Goal: Transaction & Acquisition: Purchase product/service

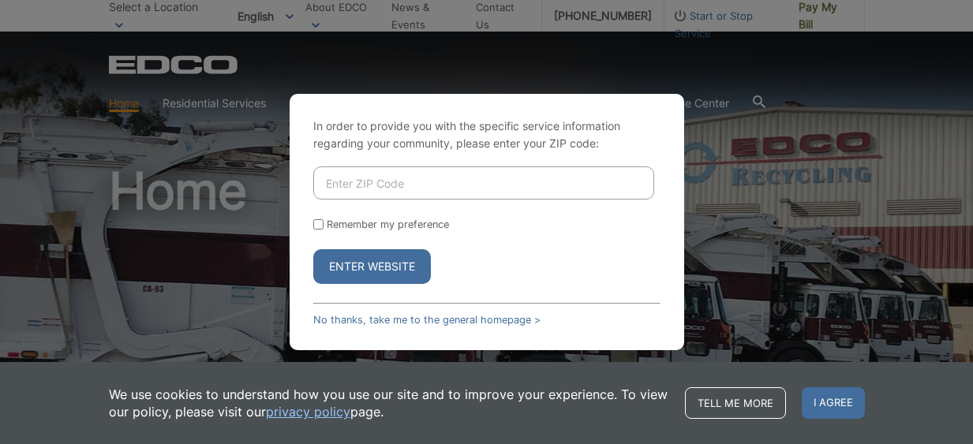
click at [479, 189] on input "Enter ZIP Code" at bounding box center [483, 182] width 341 height 33
type input "92118"
click at [322, 225] on input "Remember my preference" at bounding box center [318, 224] width 10 height 10
checkbox input "true"
click at [337, 261] on button "Enter Website" at bounding box center [372, 266] width 118 height 35
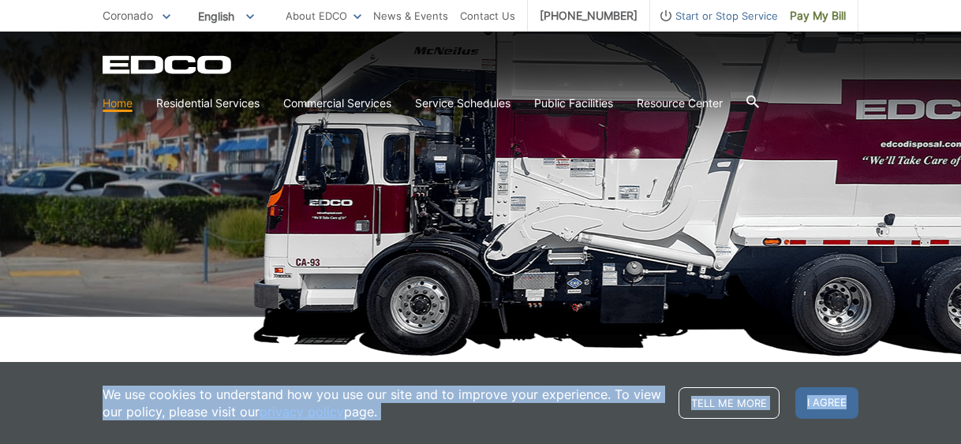
drag, startPoint x: 956, startPoint y: 435, endPoint x: 1099, endPoint y: 464, distance: 145.8
click at [960, 256] on html "Home Back Home Residential Services Overview Curbside Pickup Recycling Organic …" at bounding box center [480, 34] width 961 height 444
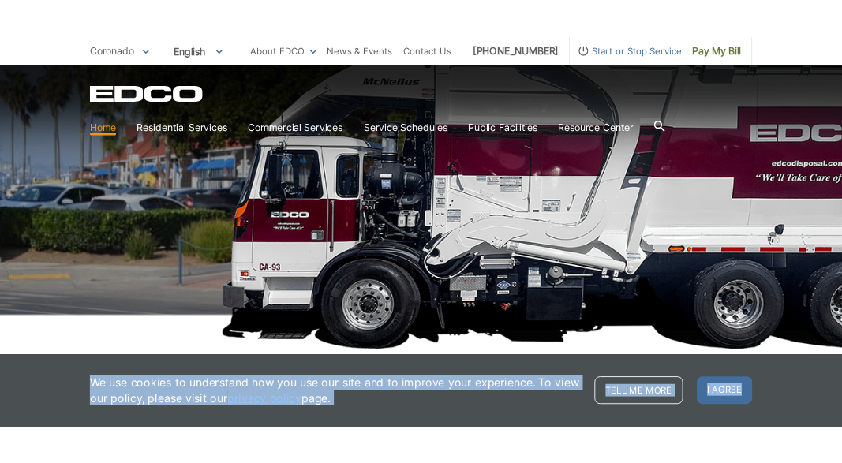
scroll to position [208, 0]
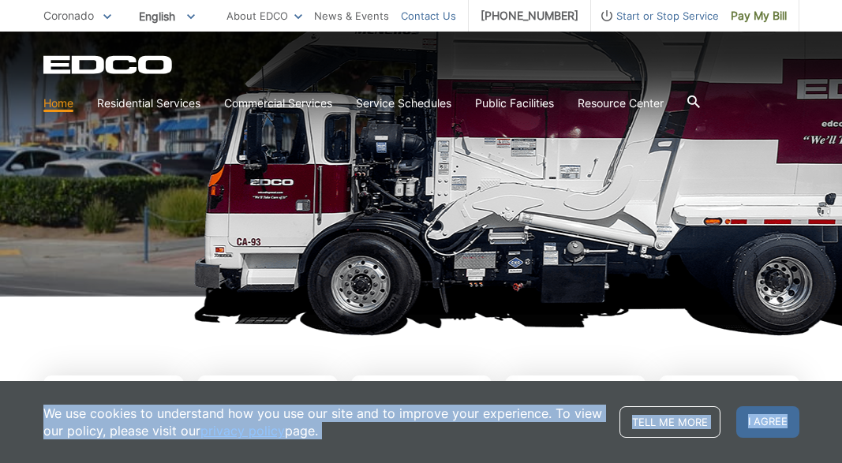
click at [423, 10] on link "Contact Us" at bounding box center [428, 15] width 55 height 17
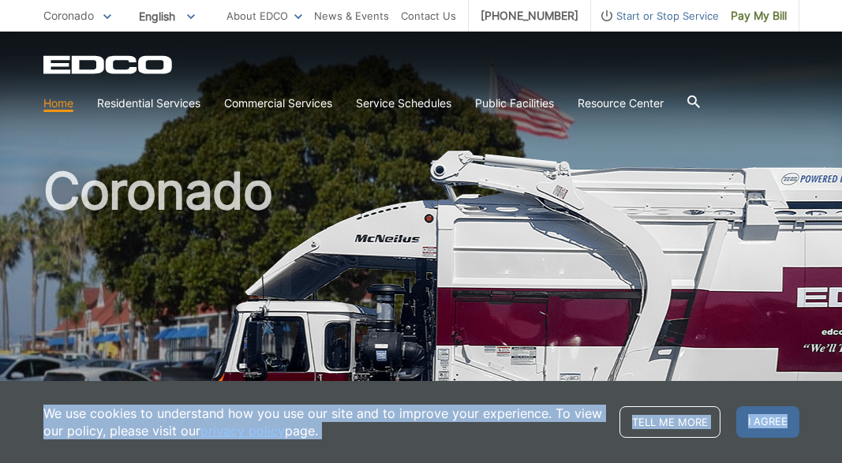
click at [227, 428] on link "privacy policy" at bounding box center [242, 430] width 84 height 17
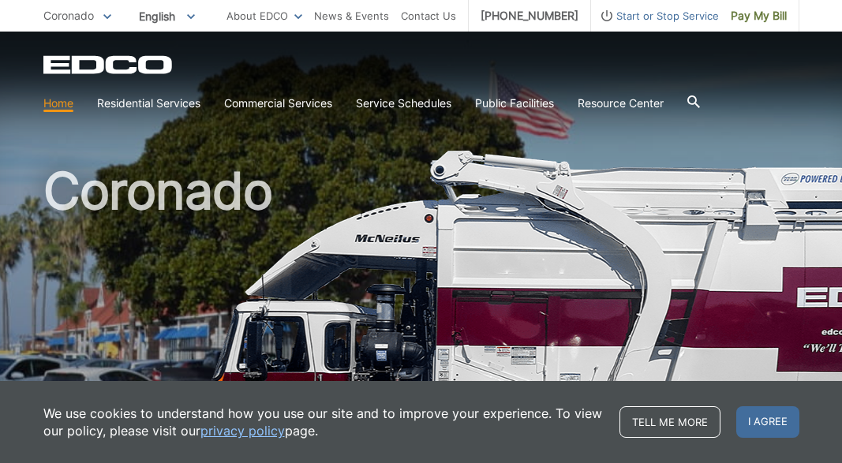
click at [320, 171] on h1 "Coronado" at bounding box center [421, 339] width 756 height 346
click at [749, 14] on span "Pay My Bill" at bounding box center [759, 15] width 56 height 17
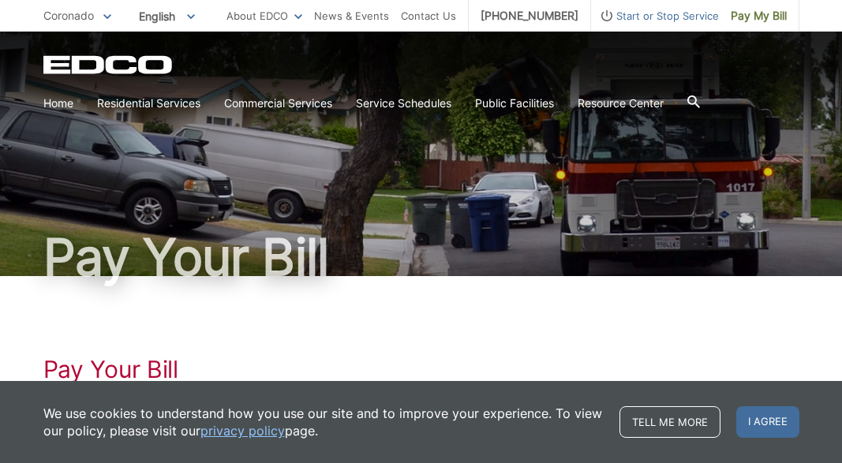
click at [165, 368] on h1 "Pay Your Bill" at bounding box center [421, 369] width 756 height 28
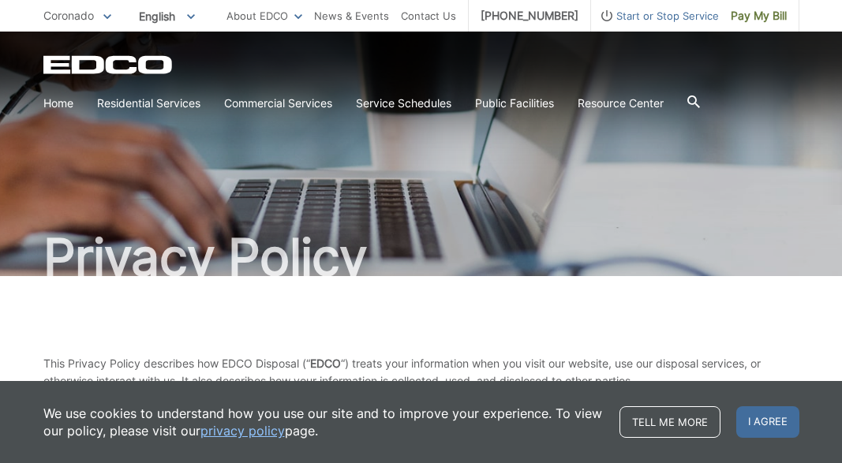
click at [685, 419] on link "Tell me more" at bounding box center [669, 422] width 101 height 32
click at [767, 420] on span "I agree" at bounding box center [767, 422] width 63 height 32
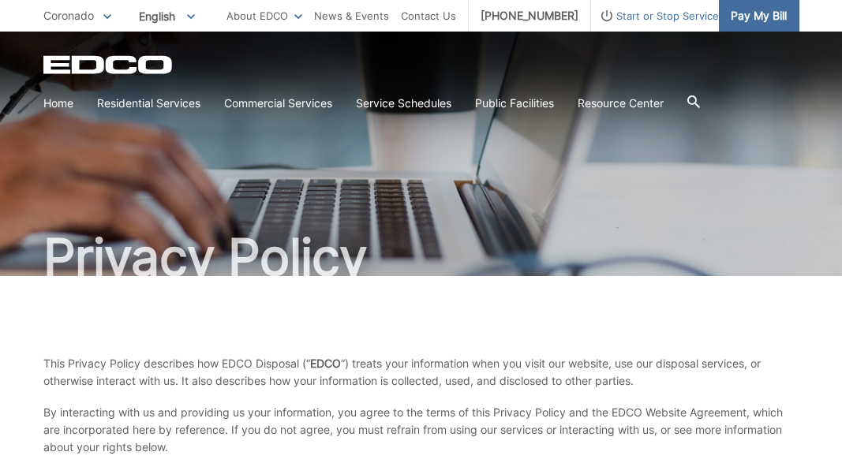
click at [741, 9] on span "Pay My Bill" at bounding box center [759, 15] width 56 height 17
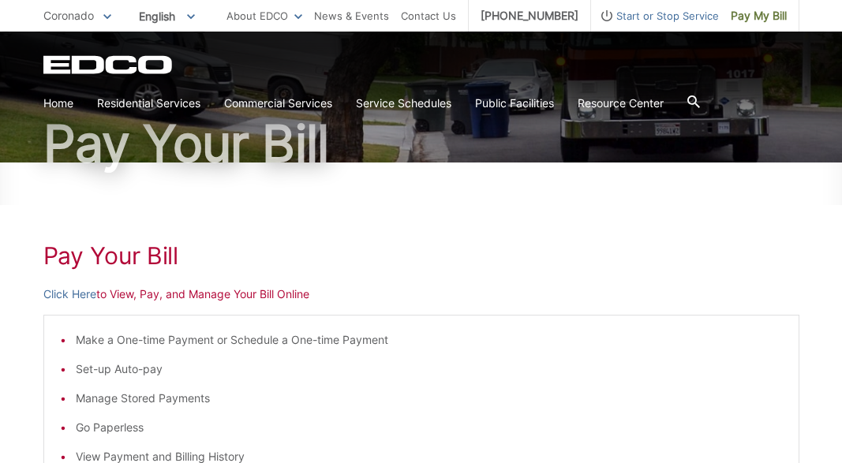
scroll to position [117, 0]
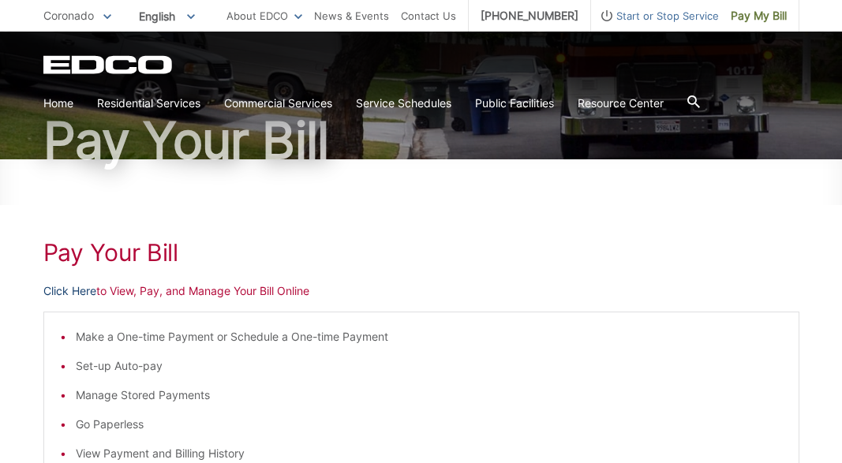
click at [92, 288] on link "Click Here" at bounding box center [69, 290] width 53 height 17
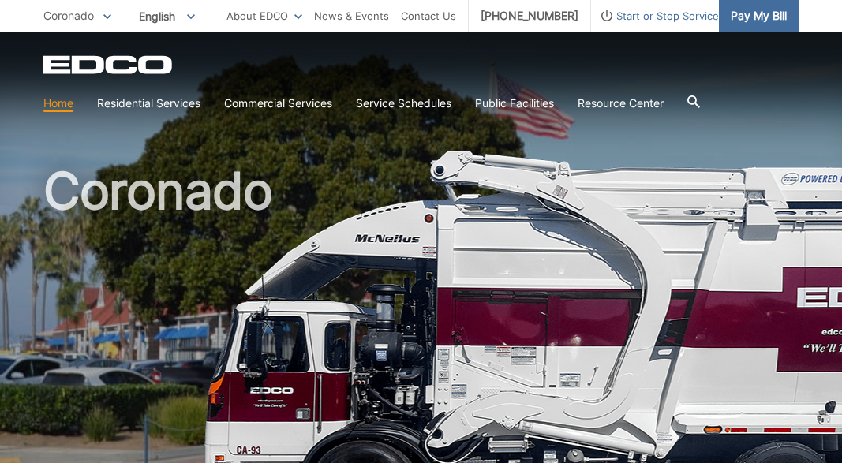
click at [752, 10] on span "Pay My Bill" at bounding box center [759, 15] width 56 height 17
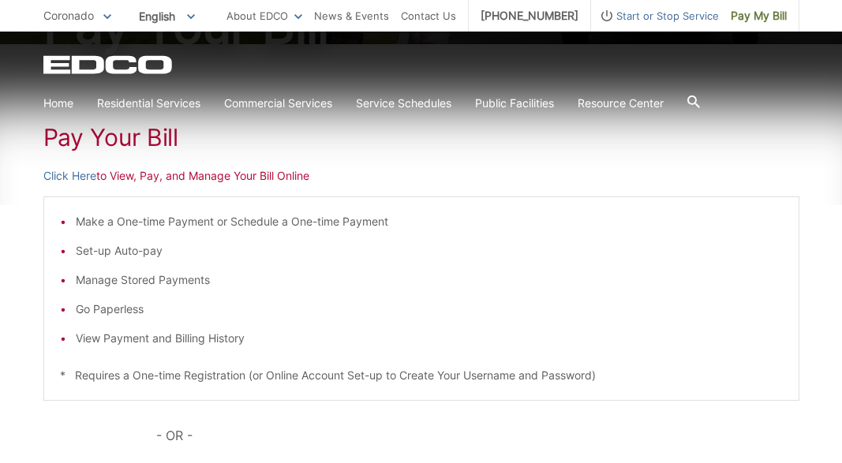
scroll to position [189, 0]
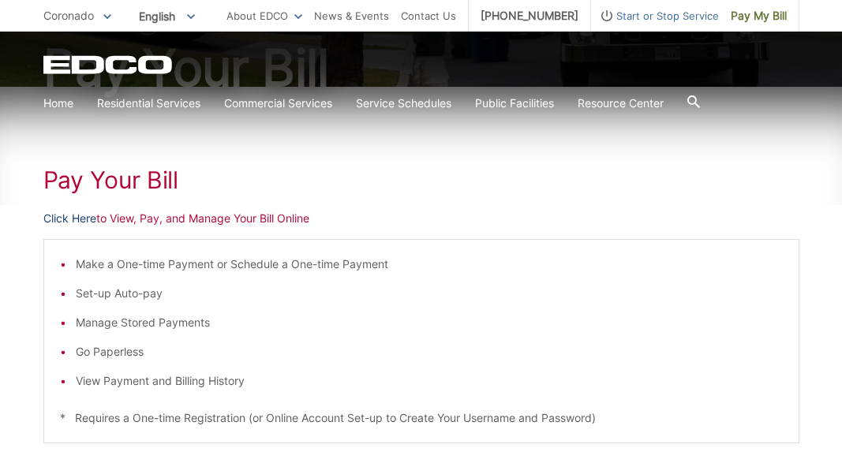
click at [81, 219] on link "Click Here" at bounding box center [69, 218] width 53 height 17
